Goal: Task Accomplishment & Management: Complete application form

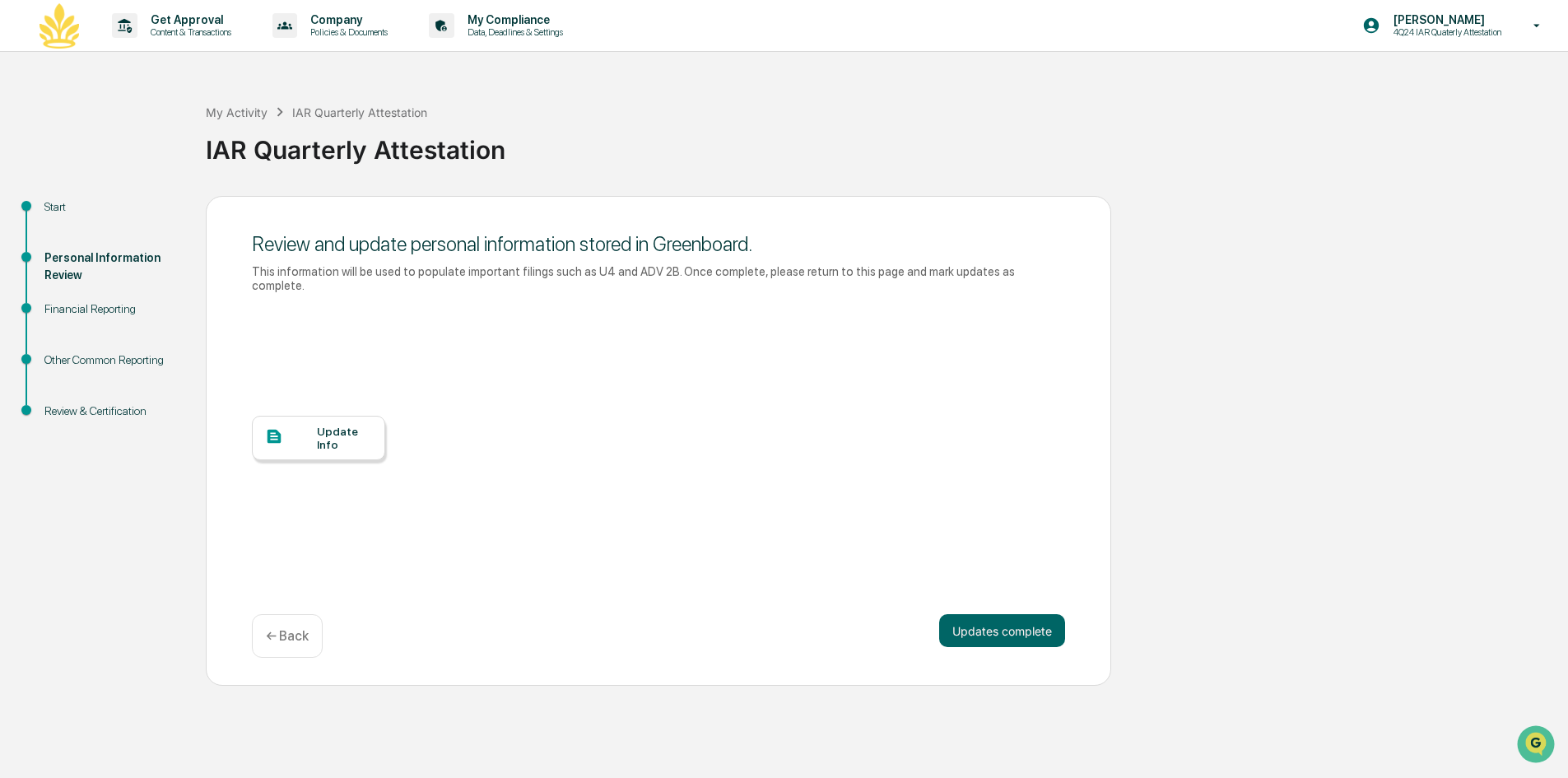
click at [322, 425] on div "Update Info" at bounding box center [345, 438] width 55 height 27
click at [76, 310] on div "Financial Reporting" at bounding box center [111, 309] width 135 height 18
click at [80, 302] on div "Financial Reporting" at bounding box center [111, 309] width 135 height 18
click at [965, 614] on button "Updates complete" at bounding box center [1002, 630] width 126 height 33
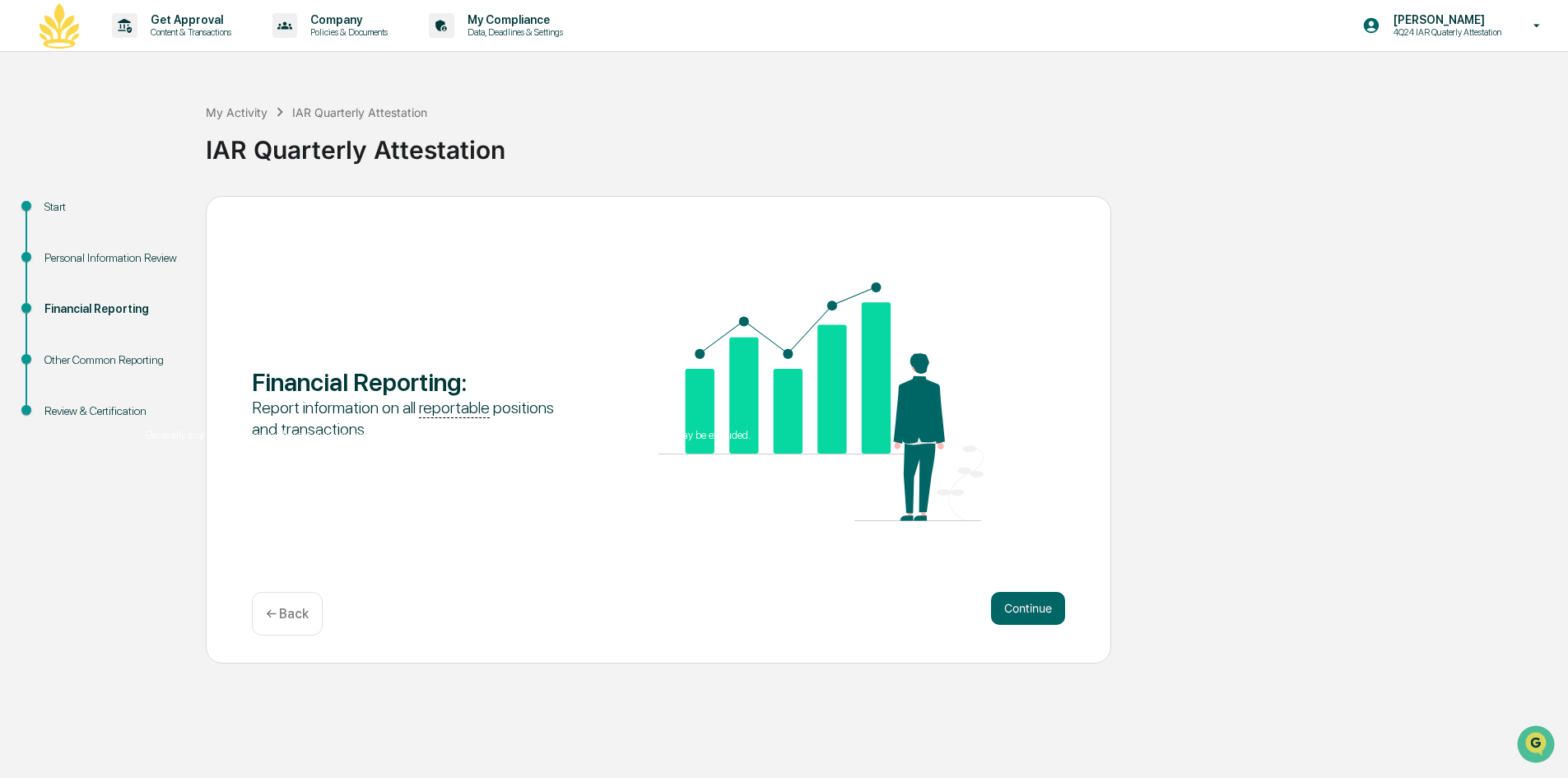
click at [448, 414] on u "reportable" at bounding box center [454, 407] width 71 height 21
click at [1010, 608] on button "Continue" at bounding box center [1028, 608] width 74 height 33
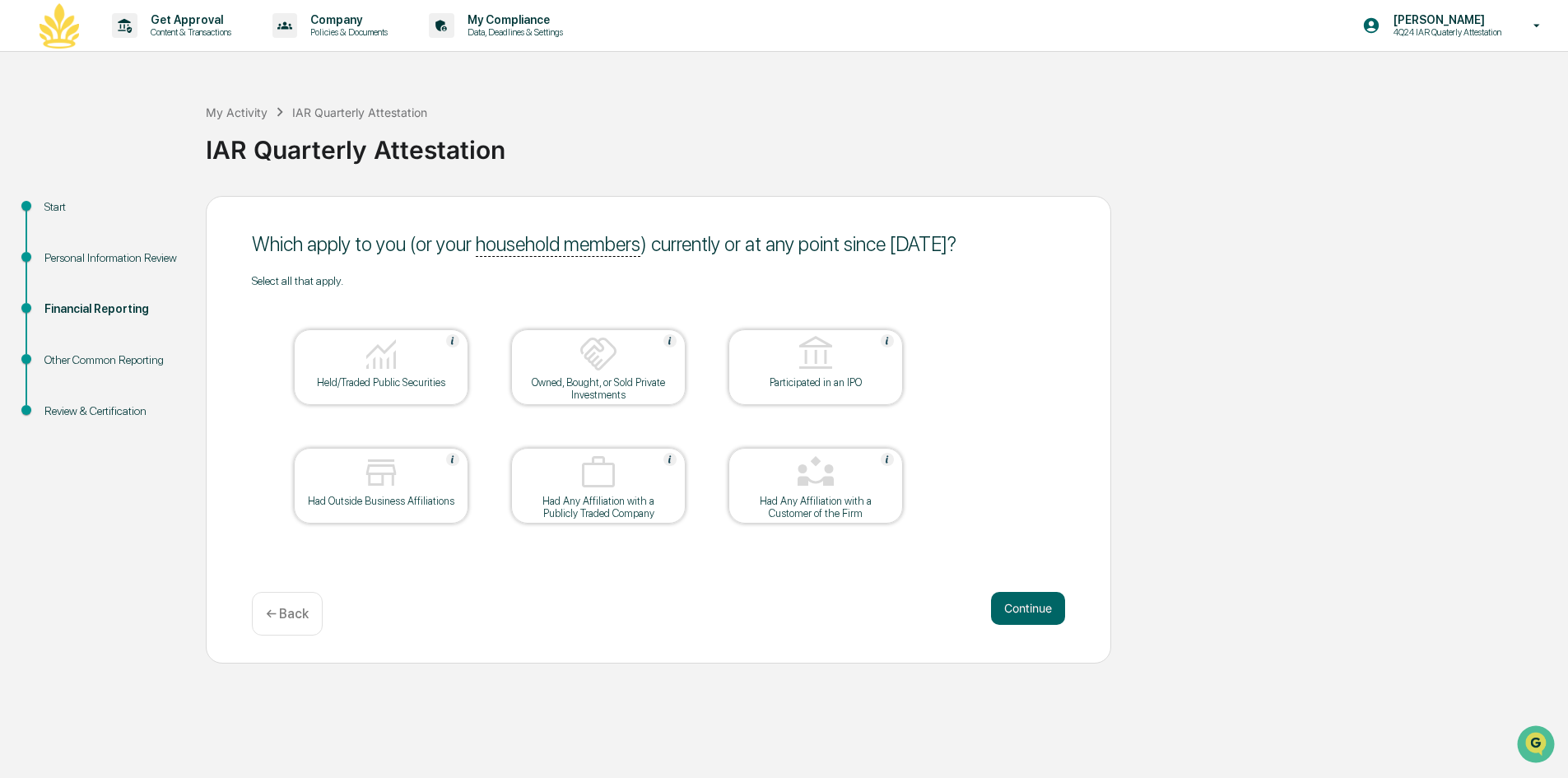
click at [360, 376] on div "Held/Traded Public Securities" at bounding box center [381, 382] width 148 height 13
click at [403, 503] on div "Had Outside Business Affiliations" at bounding box center [381, 501] width 148 height 13
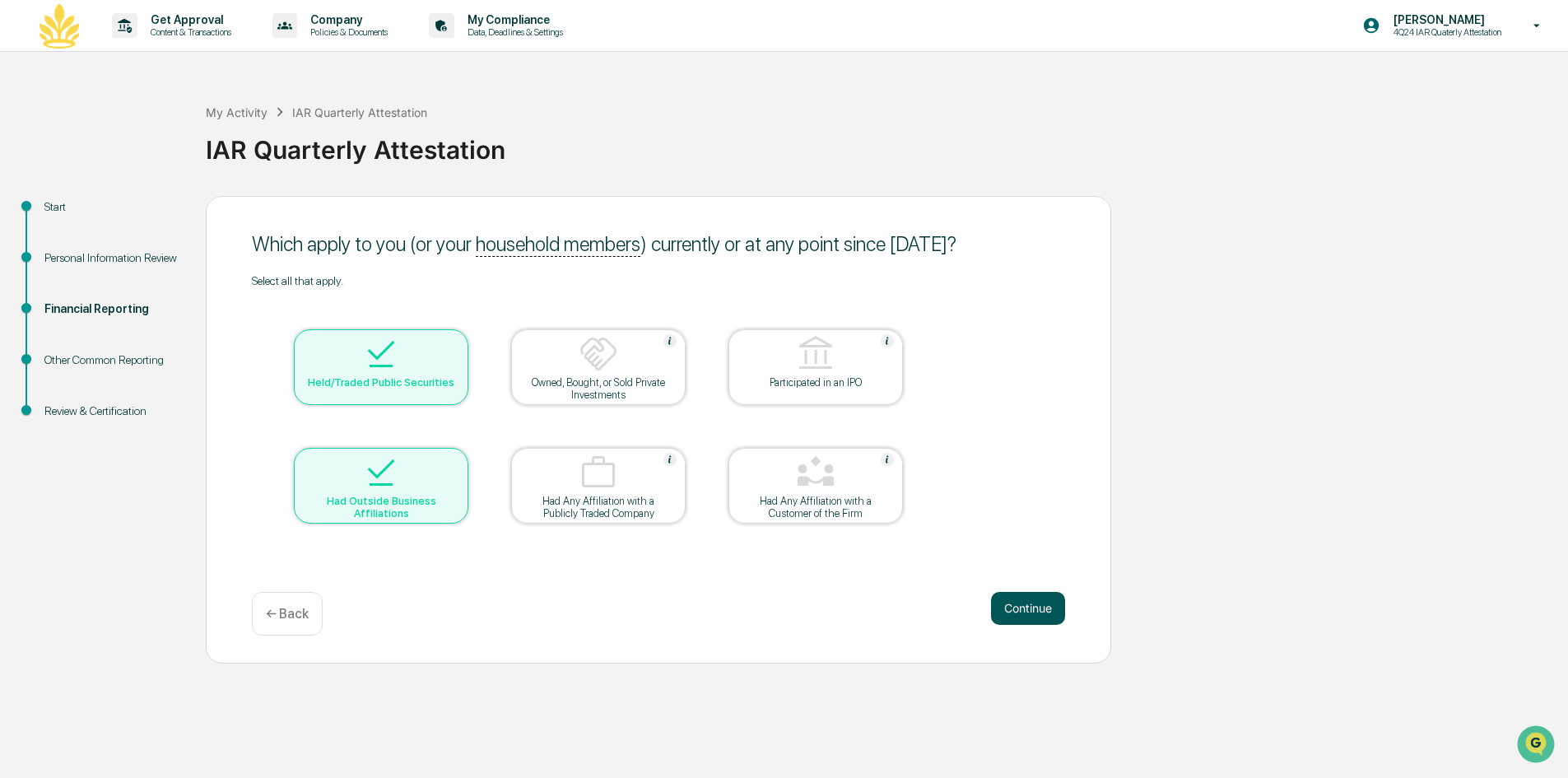
click at [1026, 609] on button "Continue" at bounding box center [1028, 608] width 74 height 33
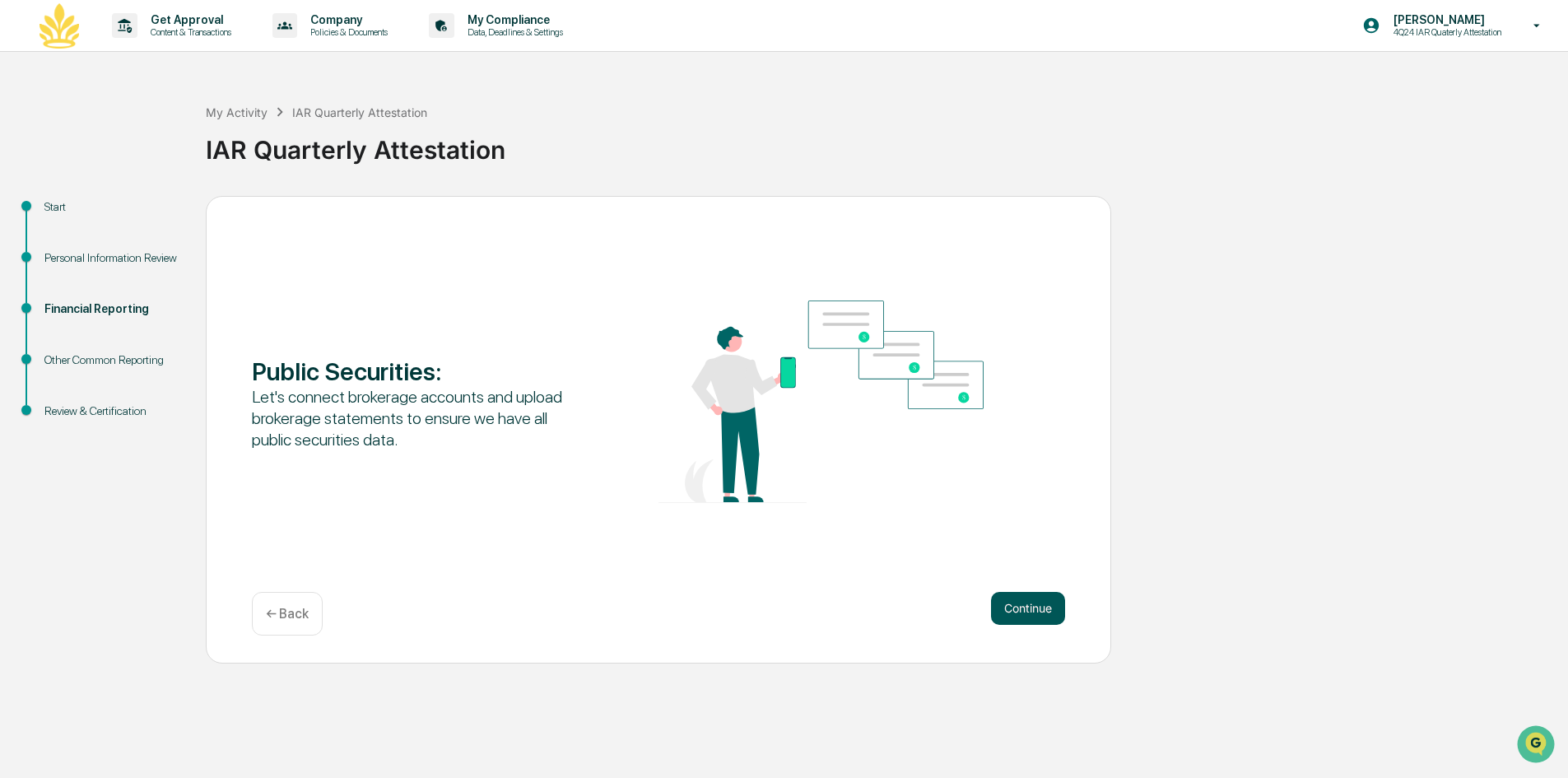
click at [1018, 607] on button "Continue" at bounding box center [1028, 608] width 74 height 33
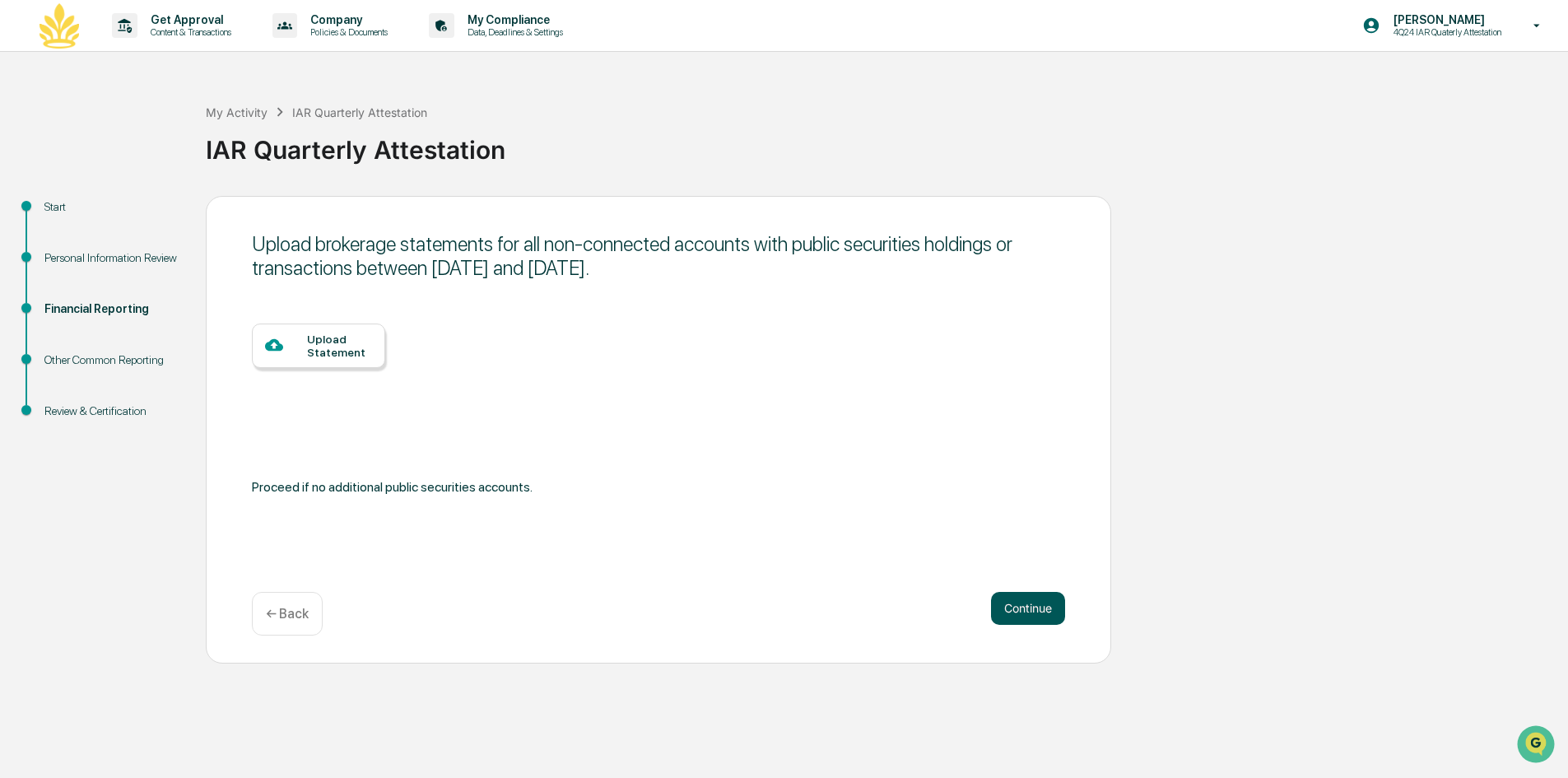
click at [1025, 610] on button "Continue" at bounding box center [1028, 608] width 74 height 33
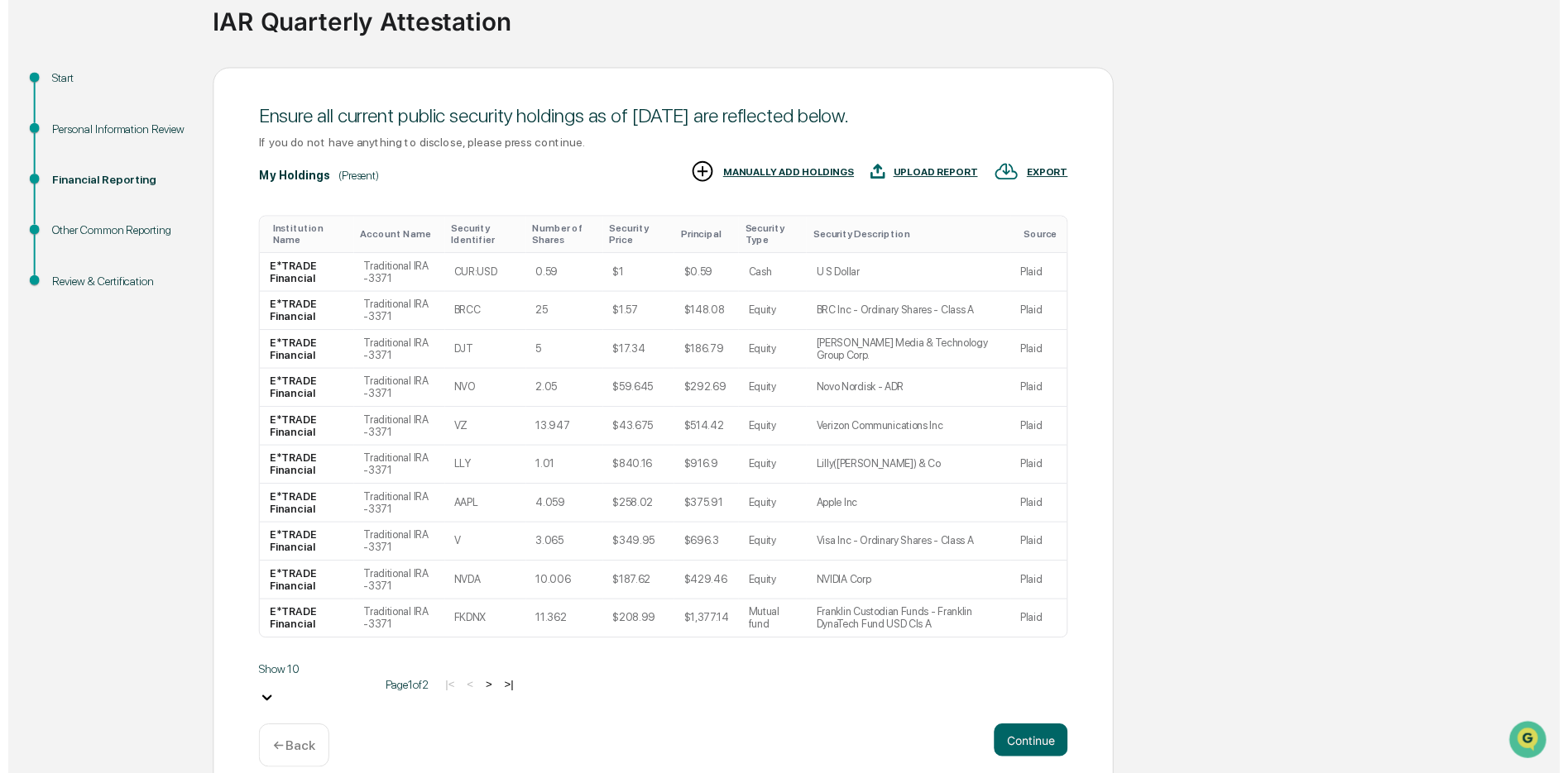
scroll to position [135, 0]
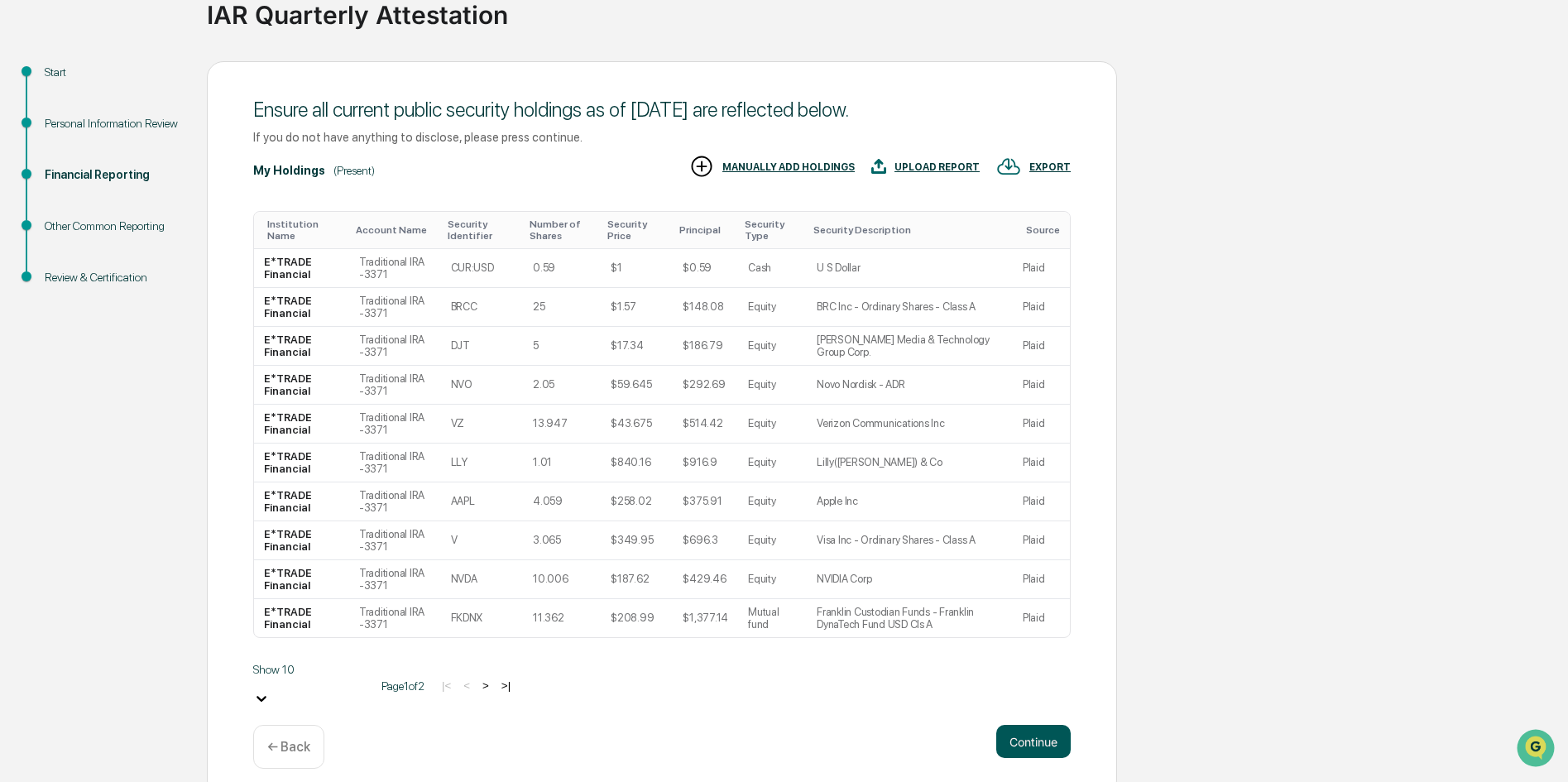
click at [1021, 731] on button "Continue" at bounding box center [1033, 741] width 75 height 33
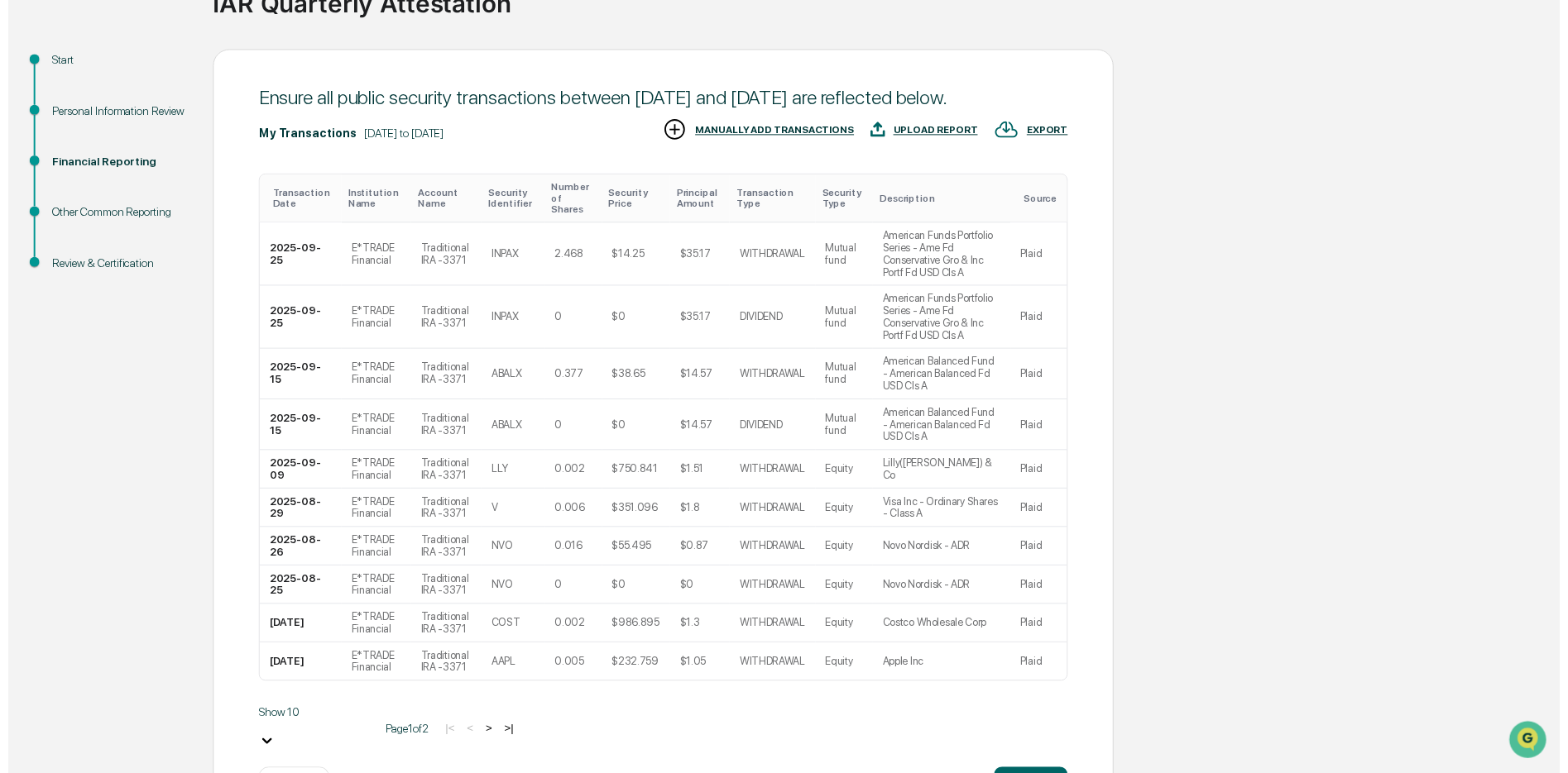
scroll to position [210, 0]
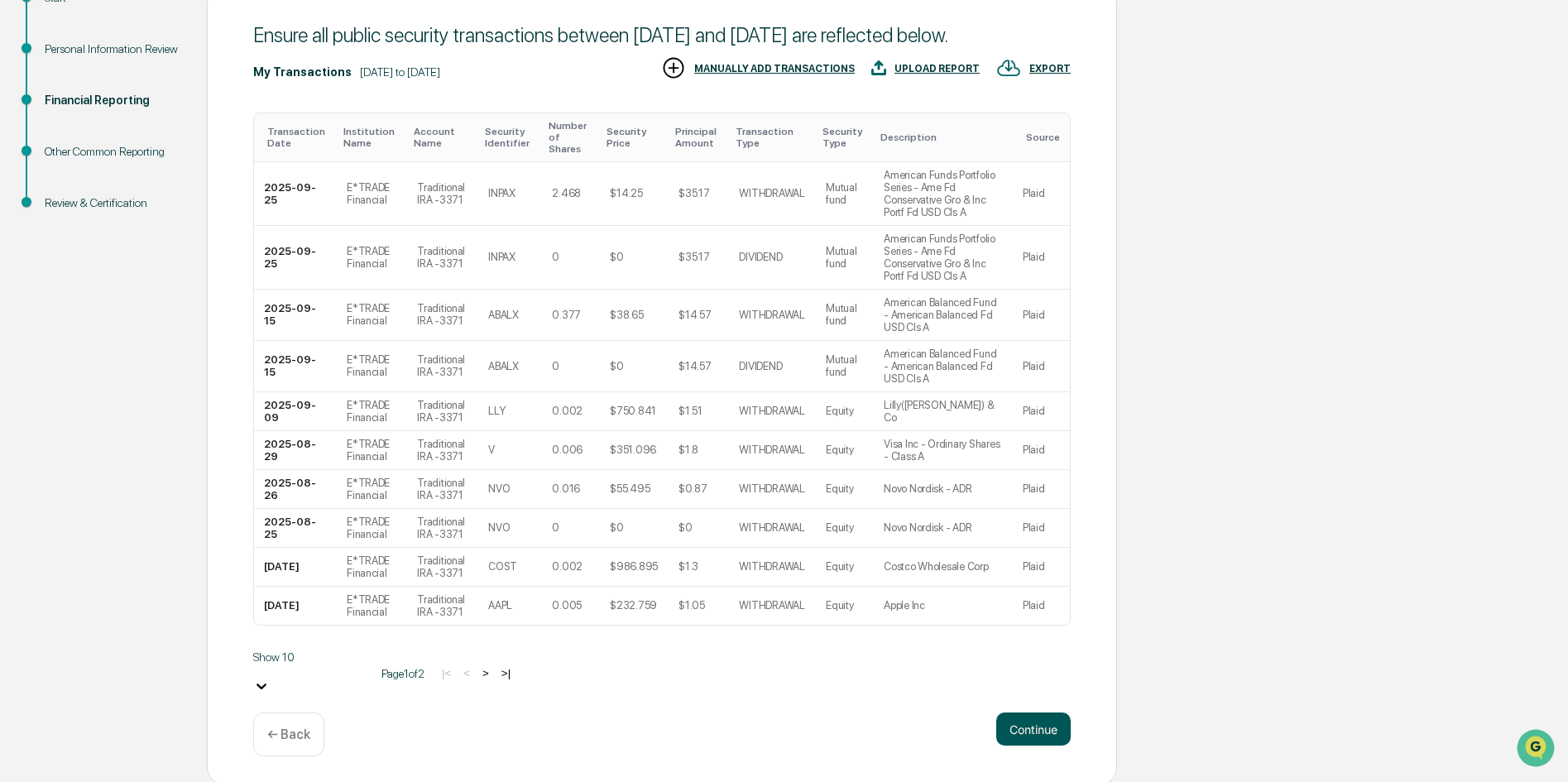
click at [1024, 726] on button "Continue" at bounding box center [1033, 729] width 75 height 33
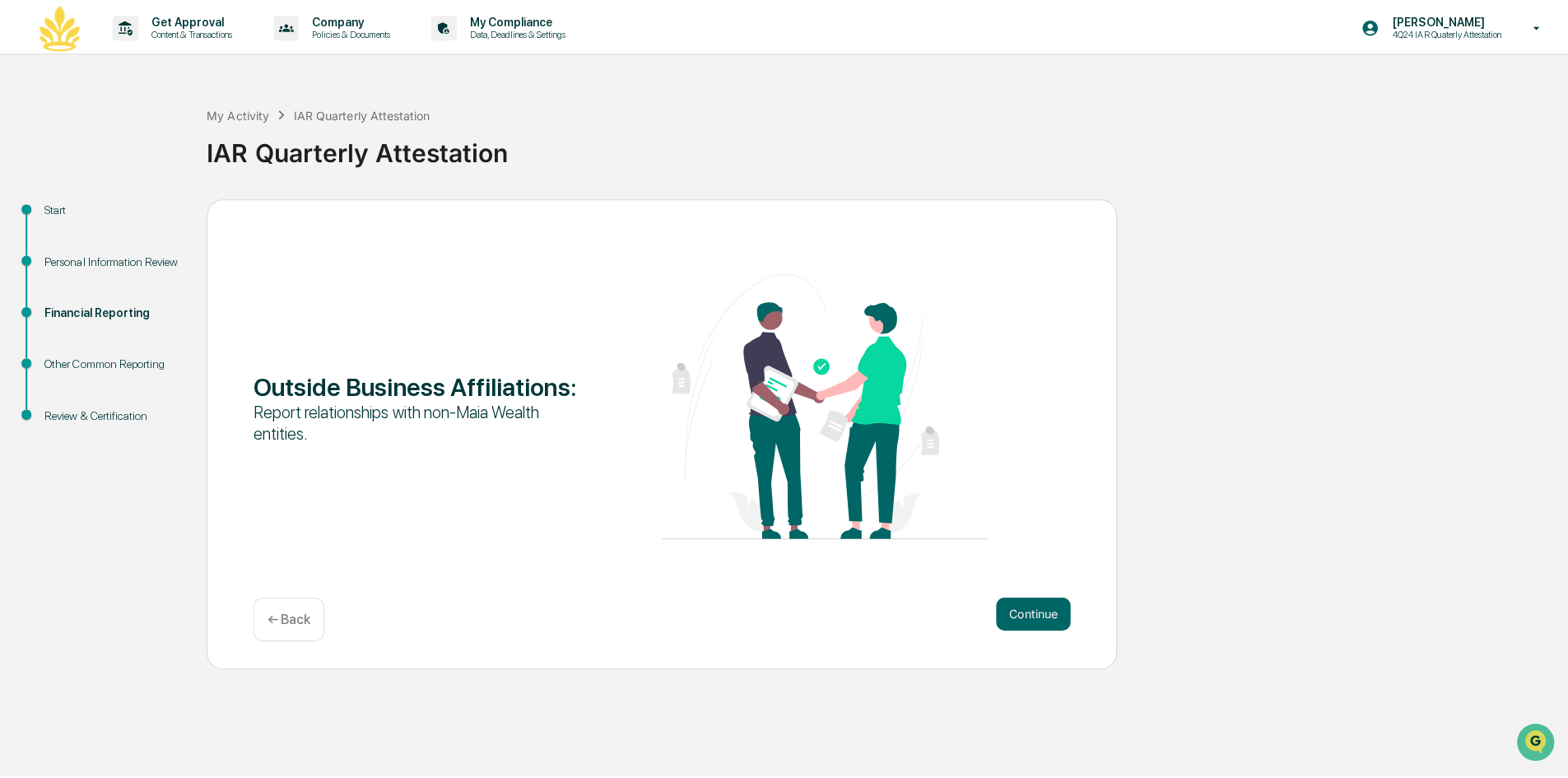
scroll to position [0, 0]
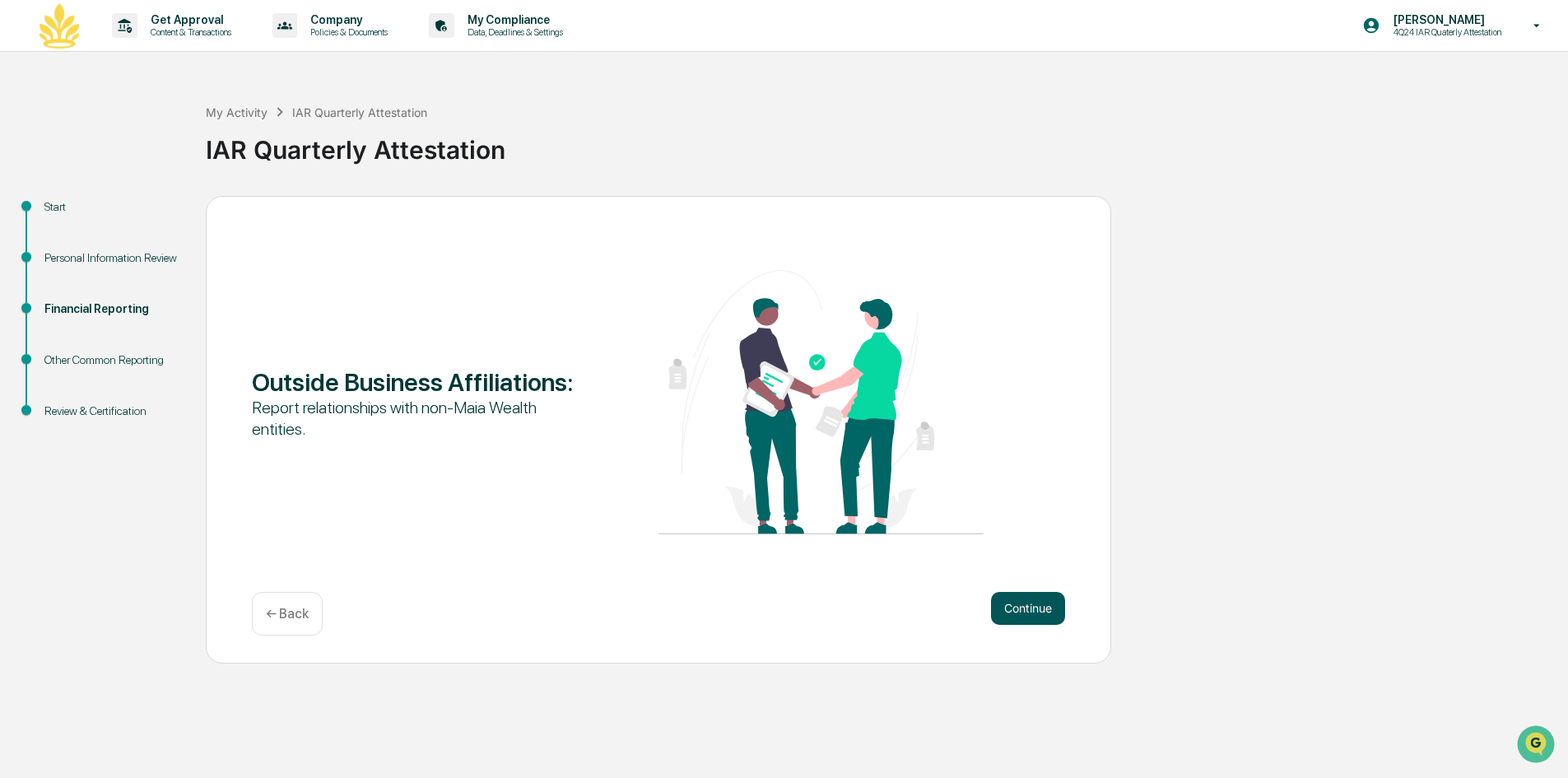
click at [1017, 616] on button "Continue" at bounding box center [1028, 608] width 74 height 33
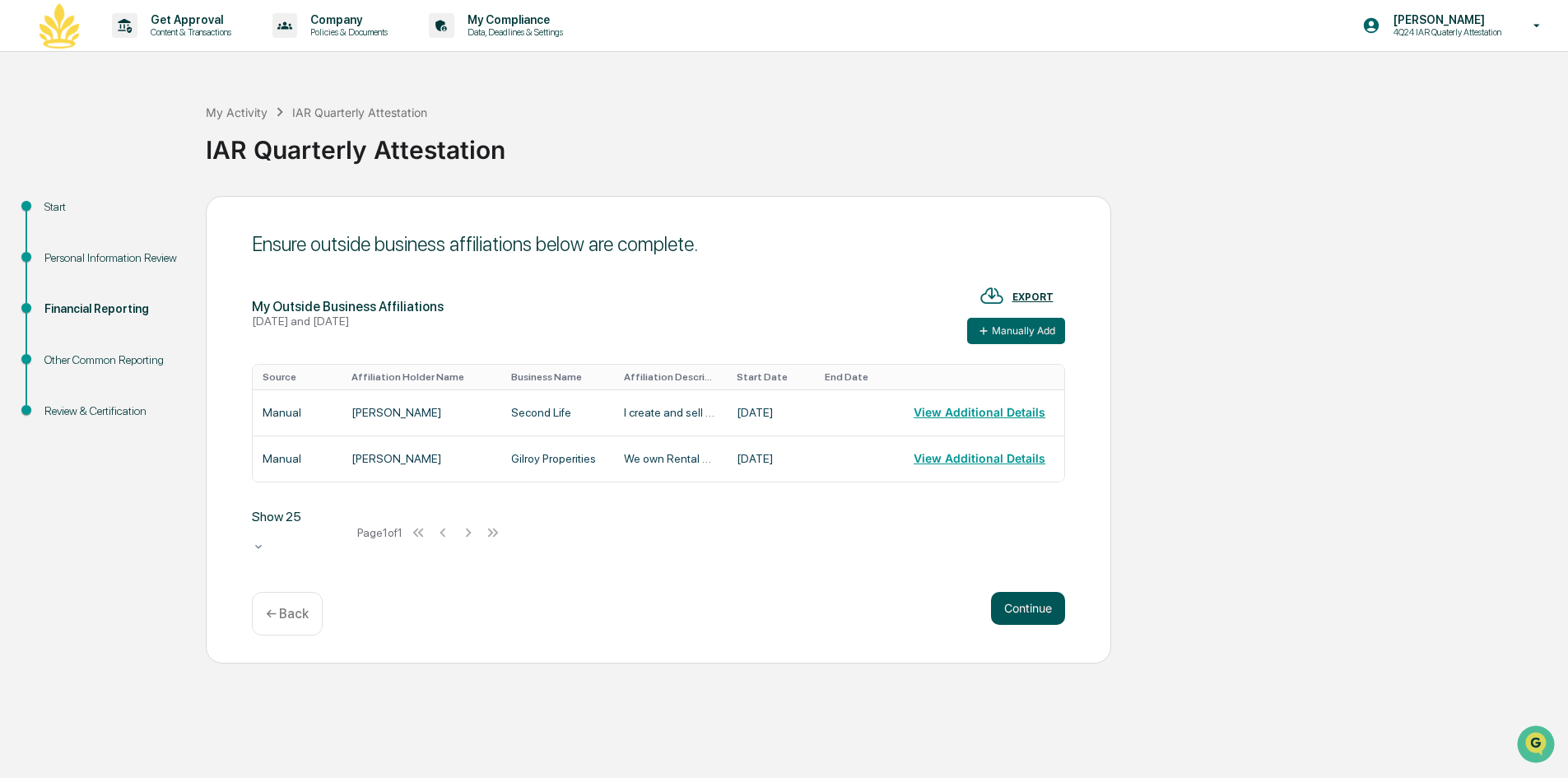
click at [1015, 603] on button "Continue" at bounding box center [1028, 608] width 74 height 33
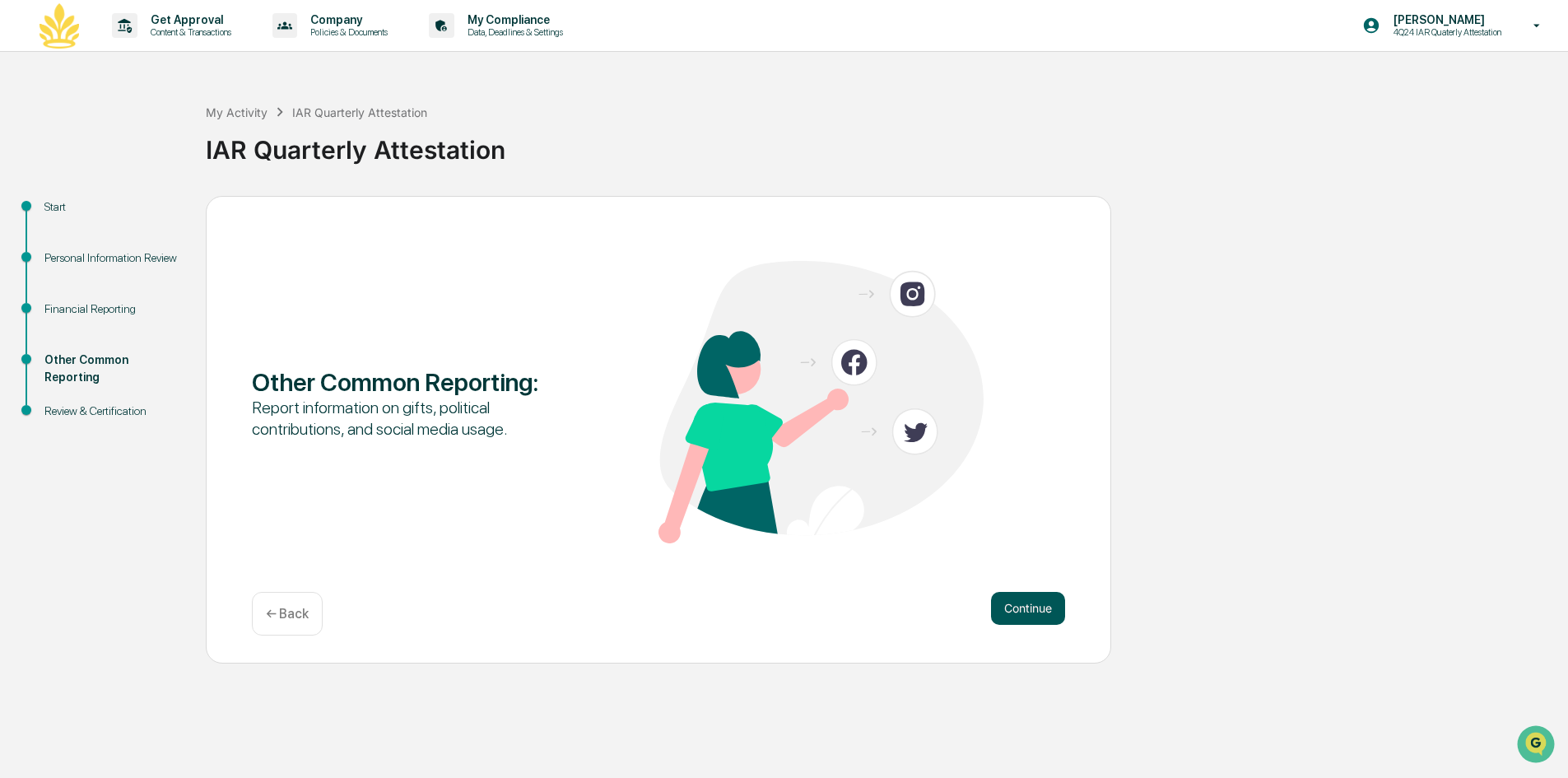
click at [1015, 609] on button "Continue" at bounding box center [1028, 608] width 74 height 33
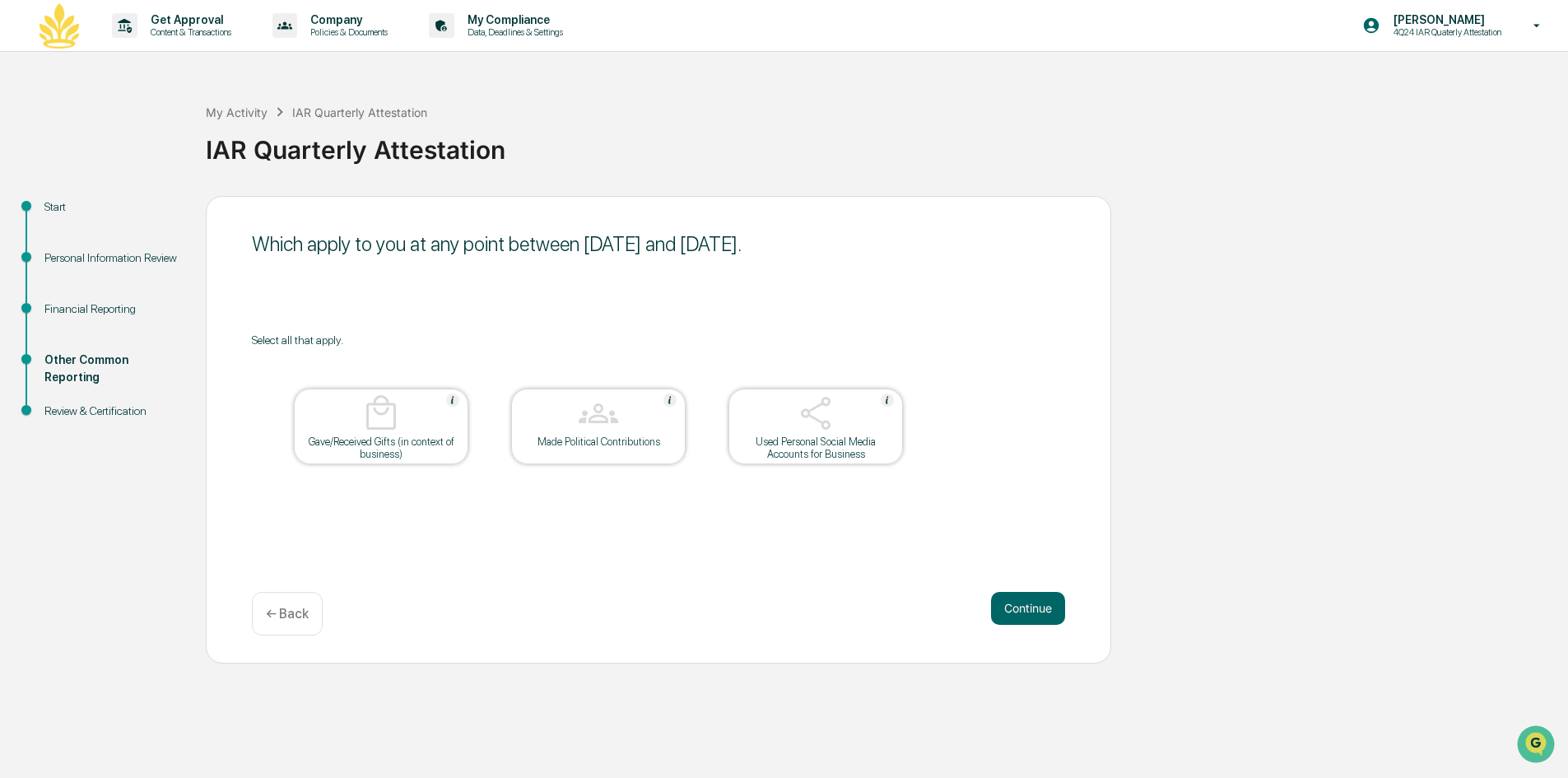
click at [1015, 609] on button "Continue" at bounding box center [1028, 608] width 74 height 33
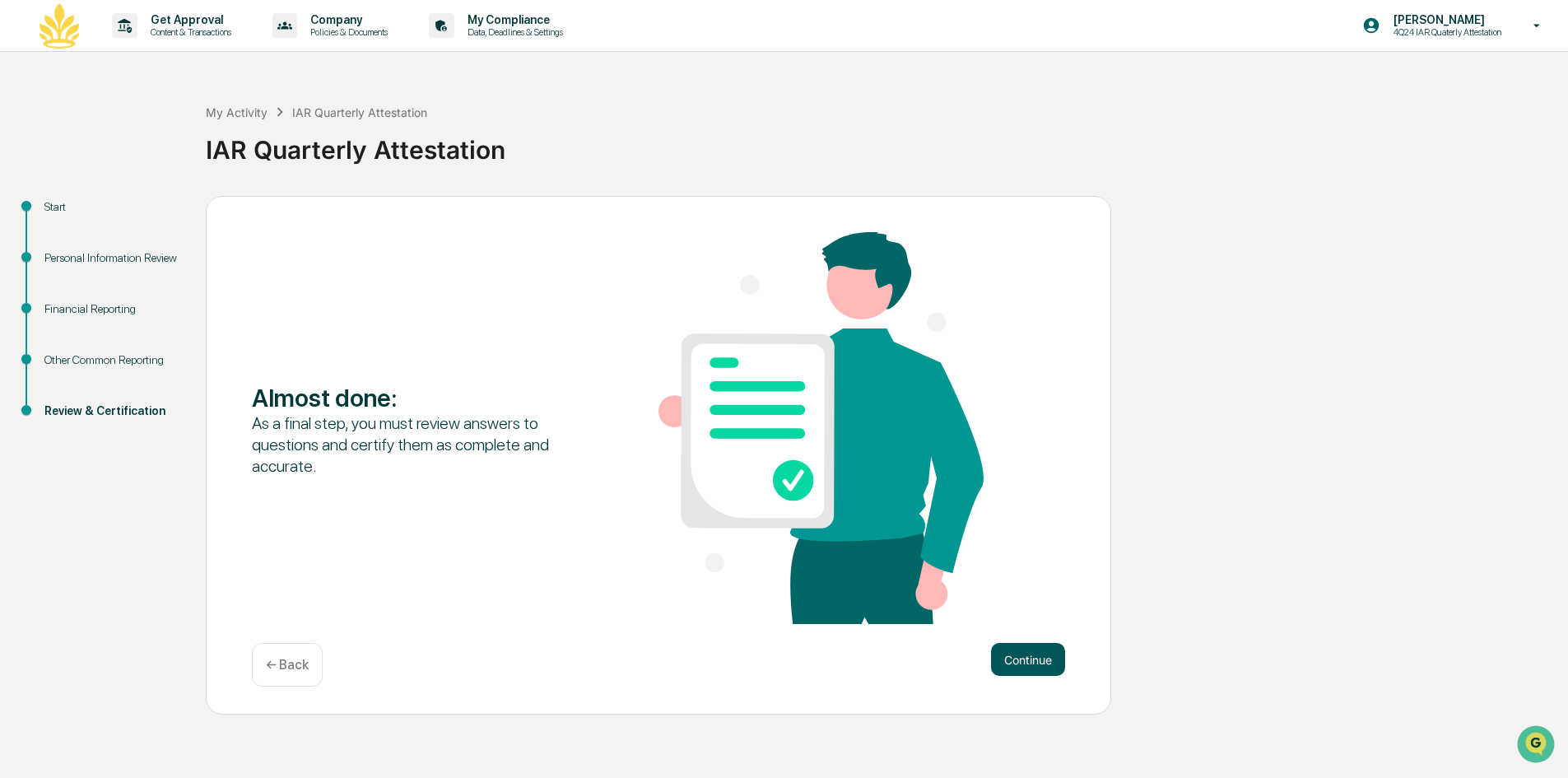
click at [1016, 667] on button "Continue" at bounding box center [1028, 659] width 74 height 33
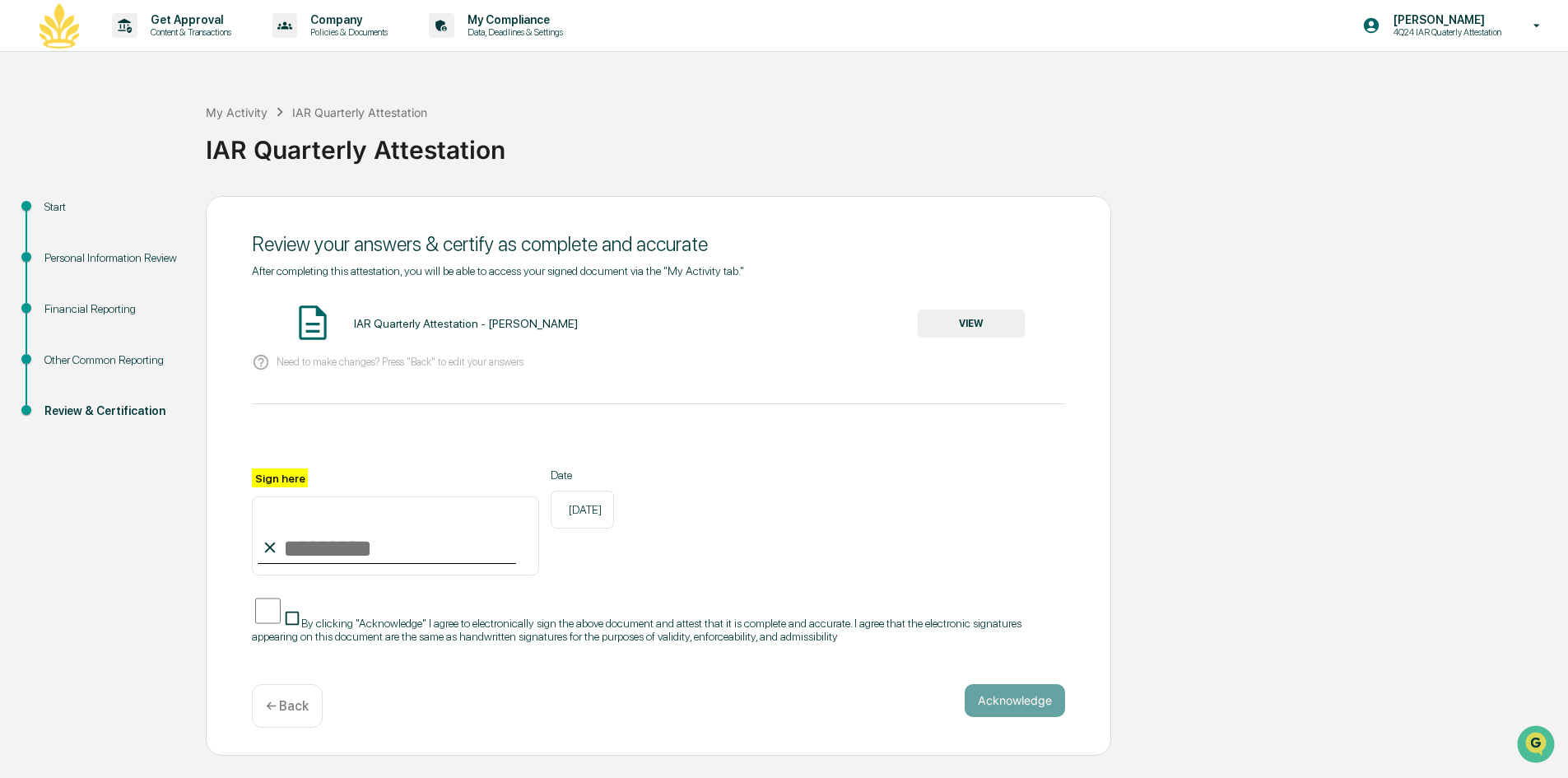
click at [314, 548] on input "Sign here" at bounding box center [396, 536] width 288 height 79
type input "**********"
click at [996, 691] on button "Acknowledge" at bounding box center [1015, 700] width 100 height 33
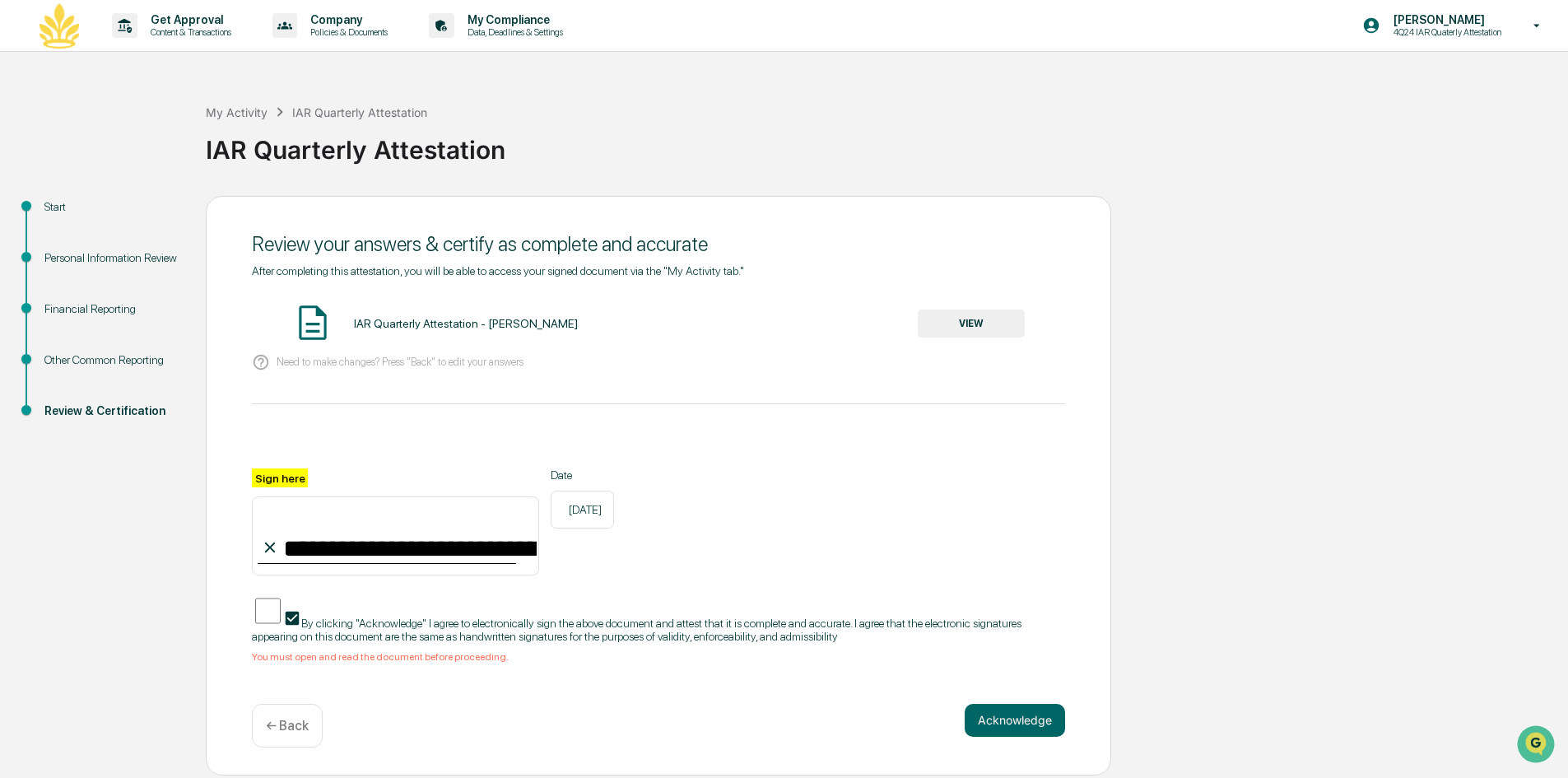
click at [941, 326] on button "VIEW" at bounding box center [972, 323] width 107 height 28
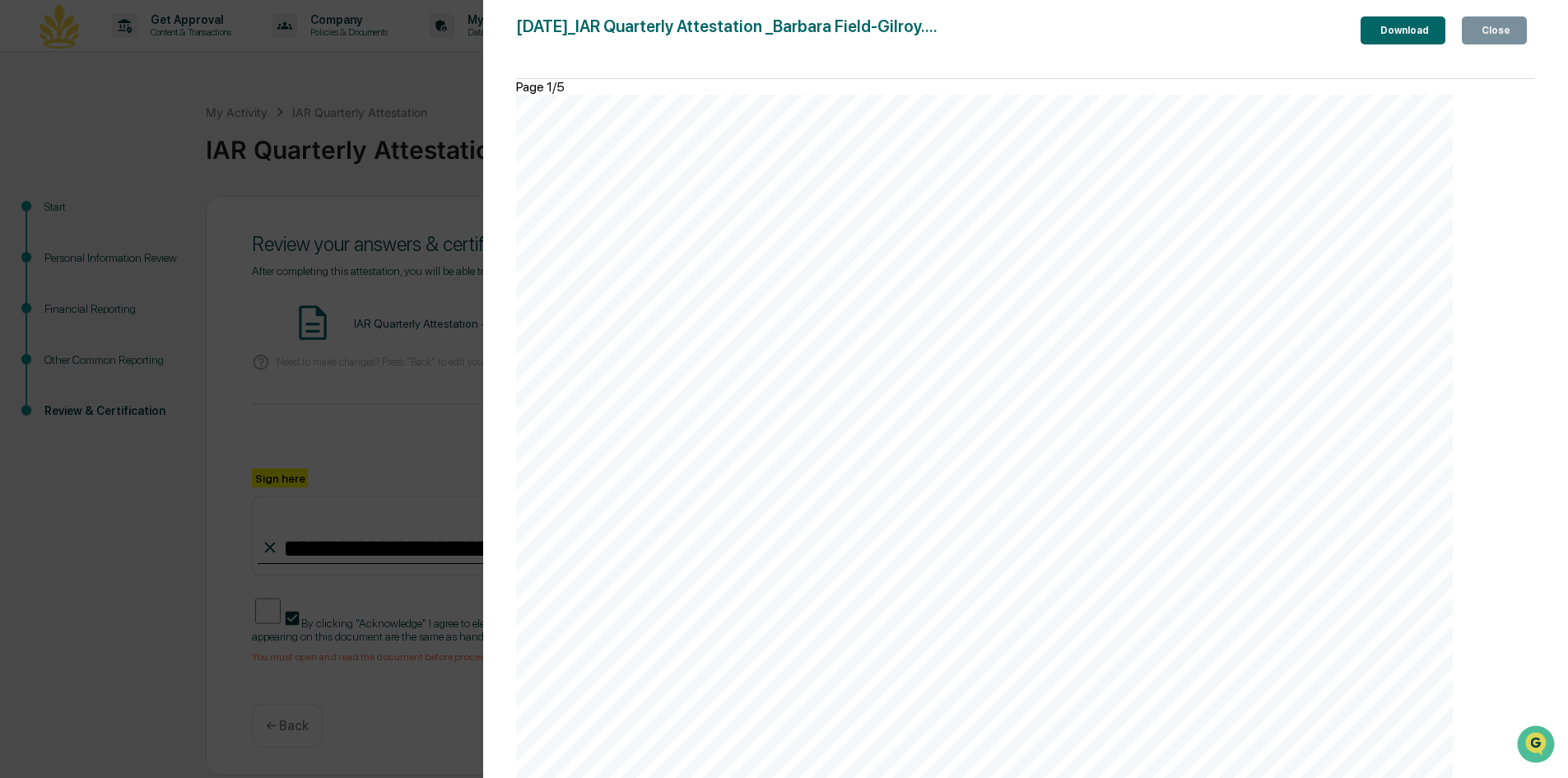
click at [1480, 34] on icon "button" at bounding box center [1489, 40] width 17 height 17
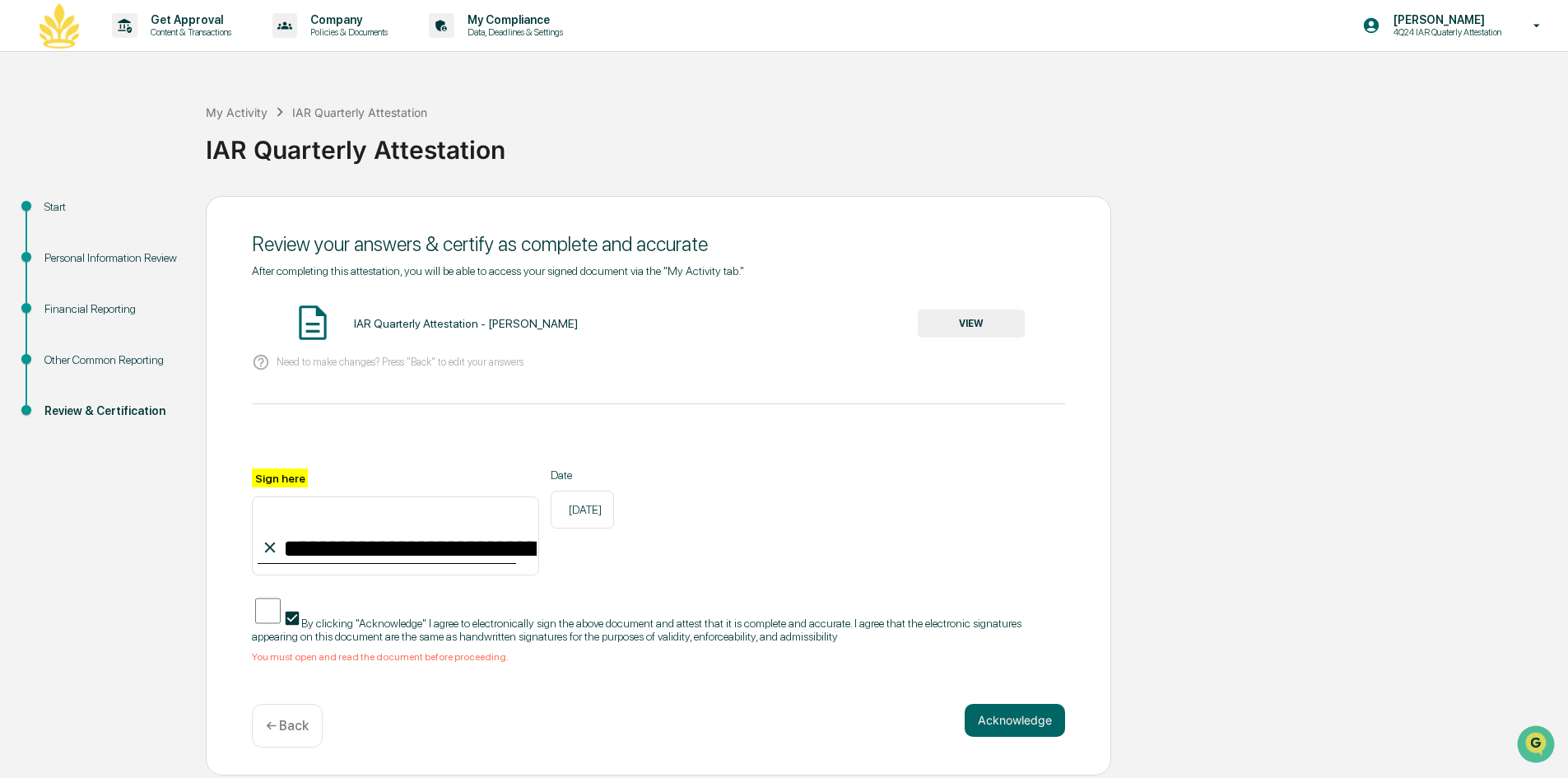
click at [605, 704] on div "Acknowledge ← Back" at bounding box center [658, 726] width 814 height 44
click at [983, 713] on button "Acknowledge" at bounding box center [1015, 720] width 100 height 33
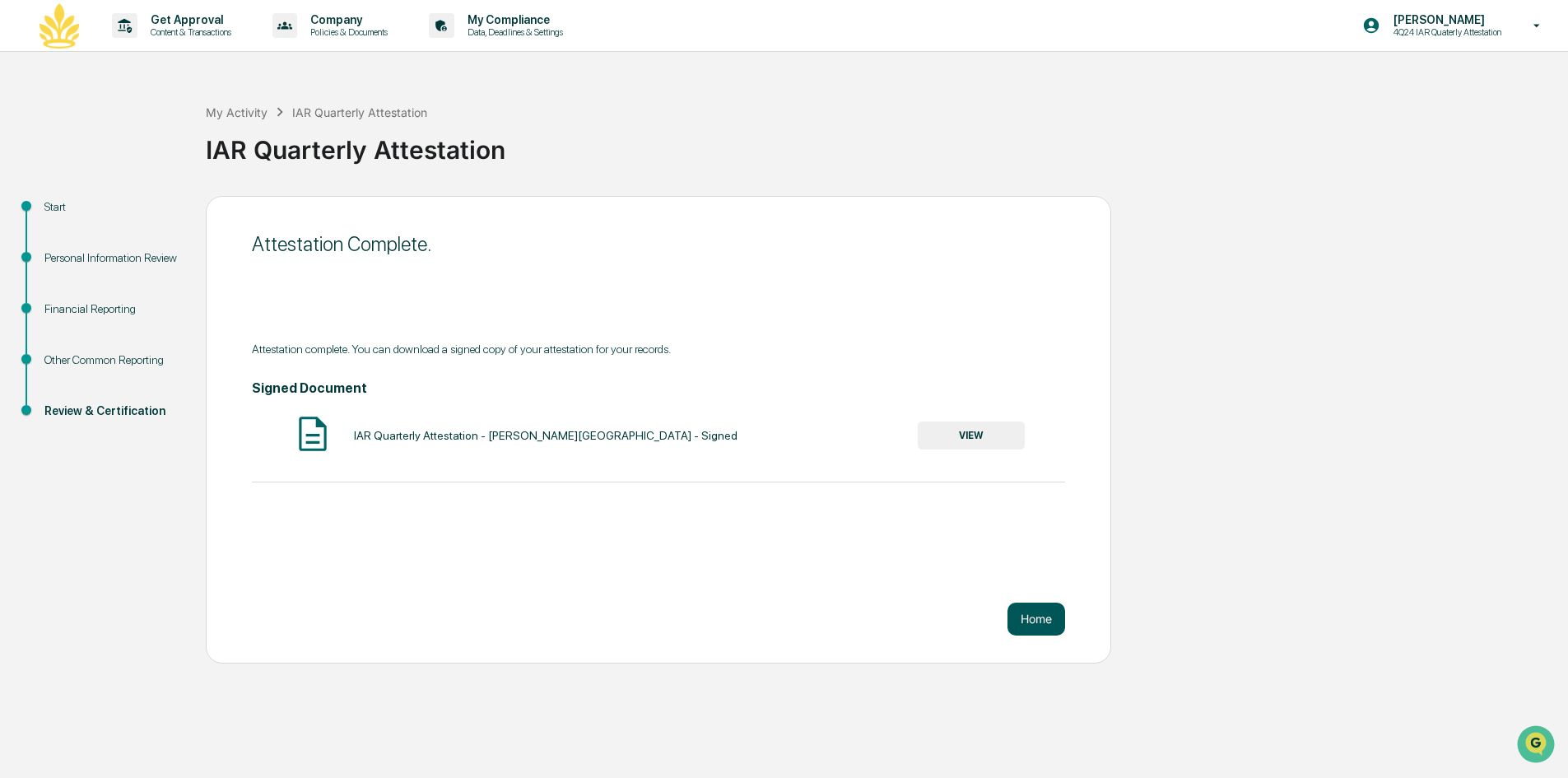
click at [1030, 622] on button "Home" at bounding box center [1036, 619] width 58 height 33
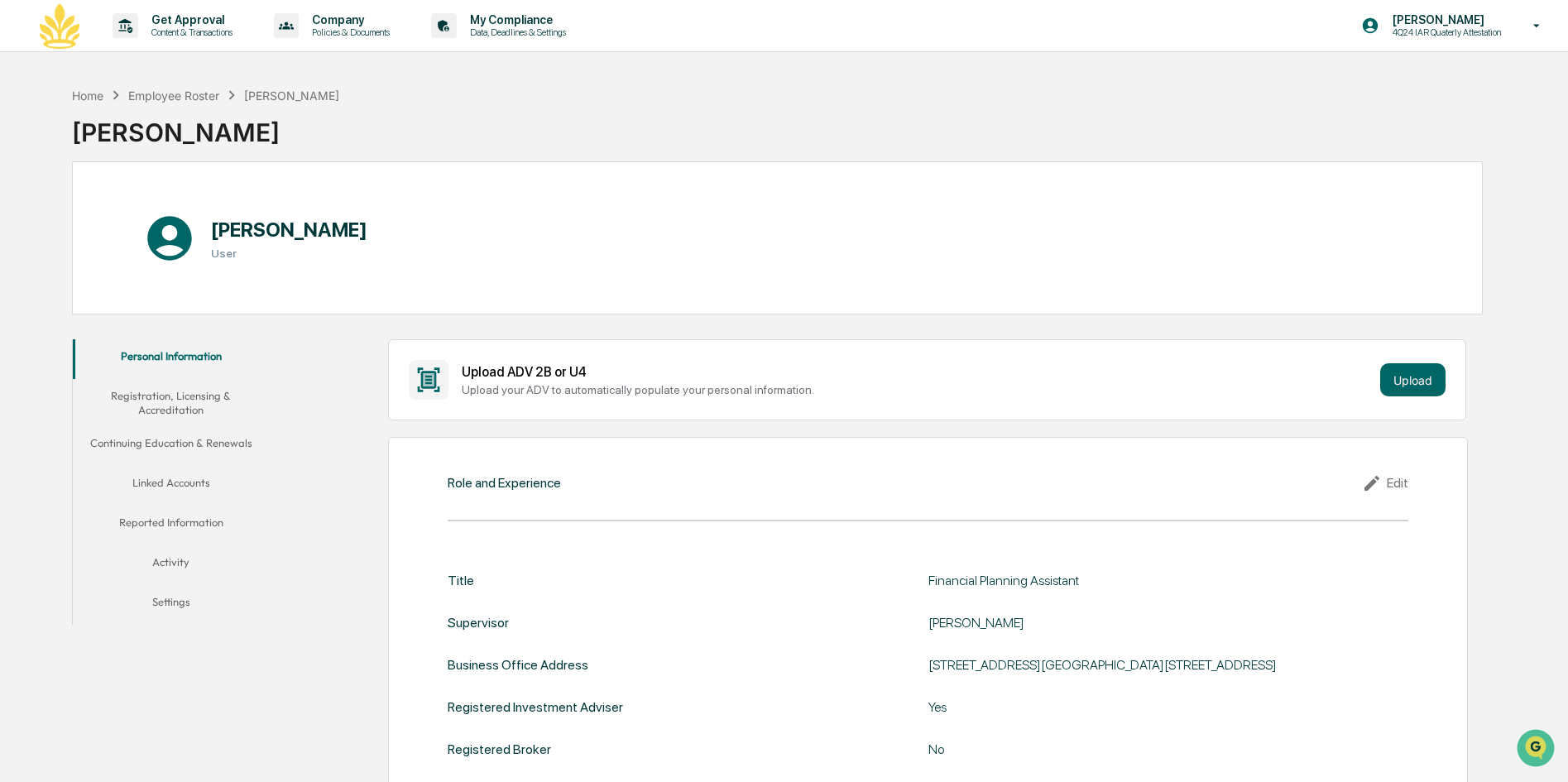
click at [182, 399] on button "Registration, Licensing & Accreditation" at bounding box center [172, 403] width 197 height 47
